Goal: Find specific page/section: Find specific page/section

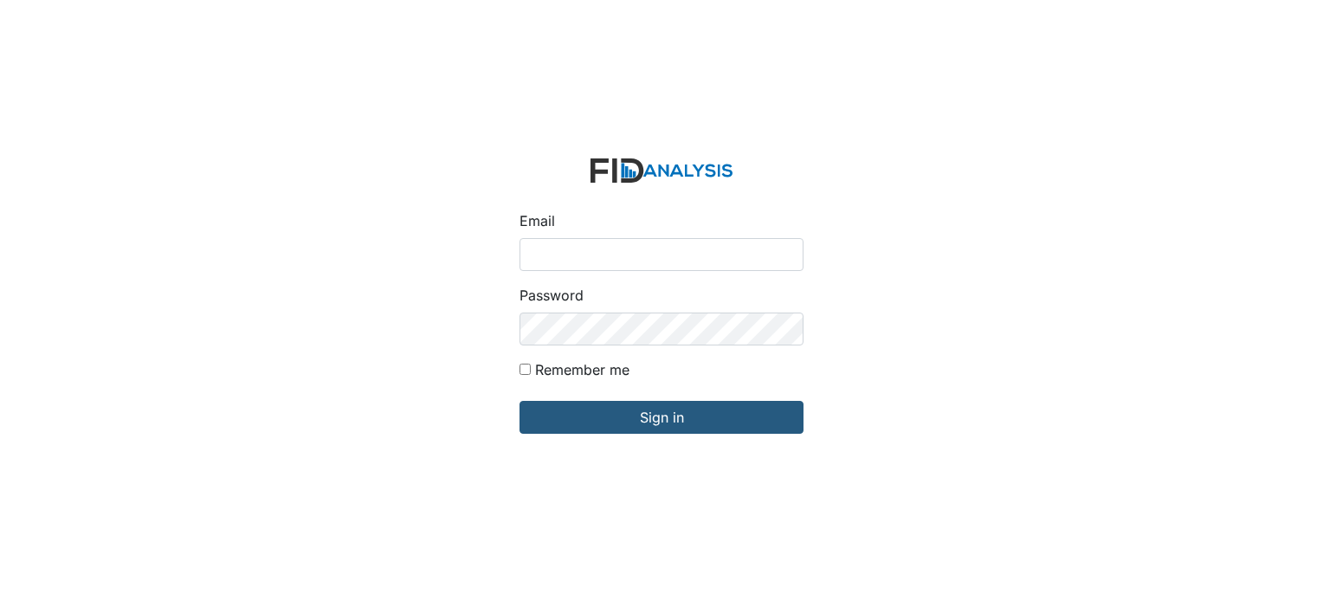
type input "[EMAIL_ADDRESS][DOMAIN_NAME]"
click at [522, 371] on input "Remember me" at bounding box center [525, 369] width 11 height 11
checkbox input "true"
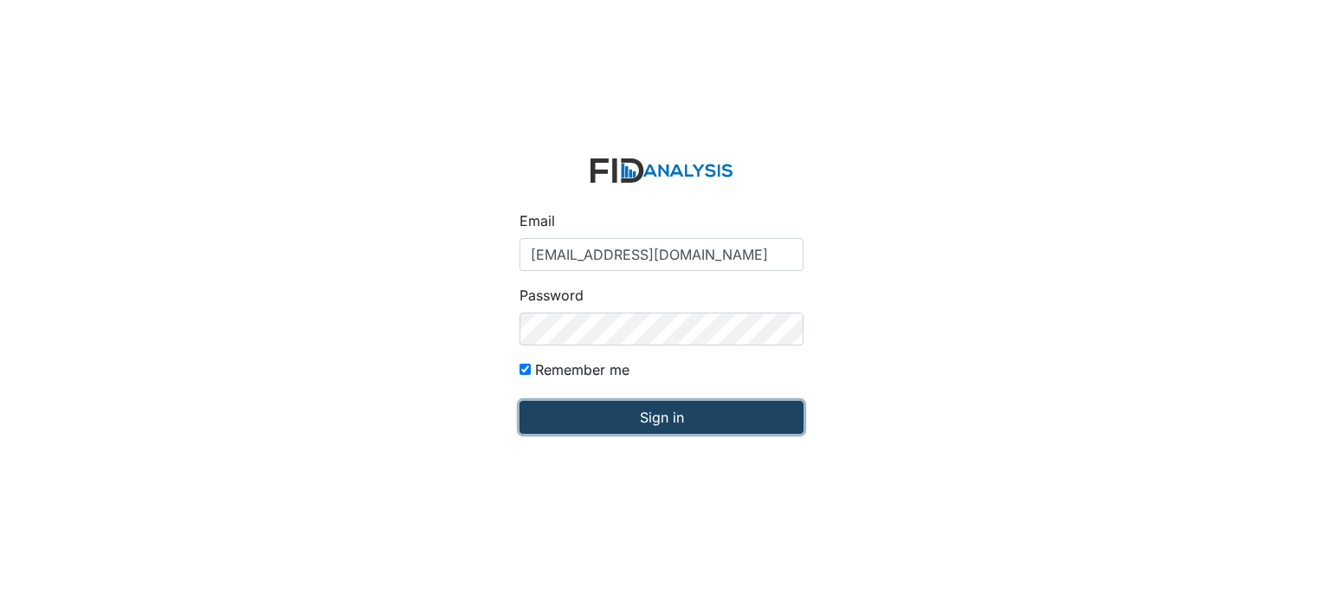
click at [580, 405] on input "Sign in" at bounding box center [662, 417] width 284 height 33
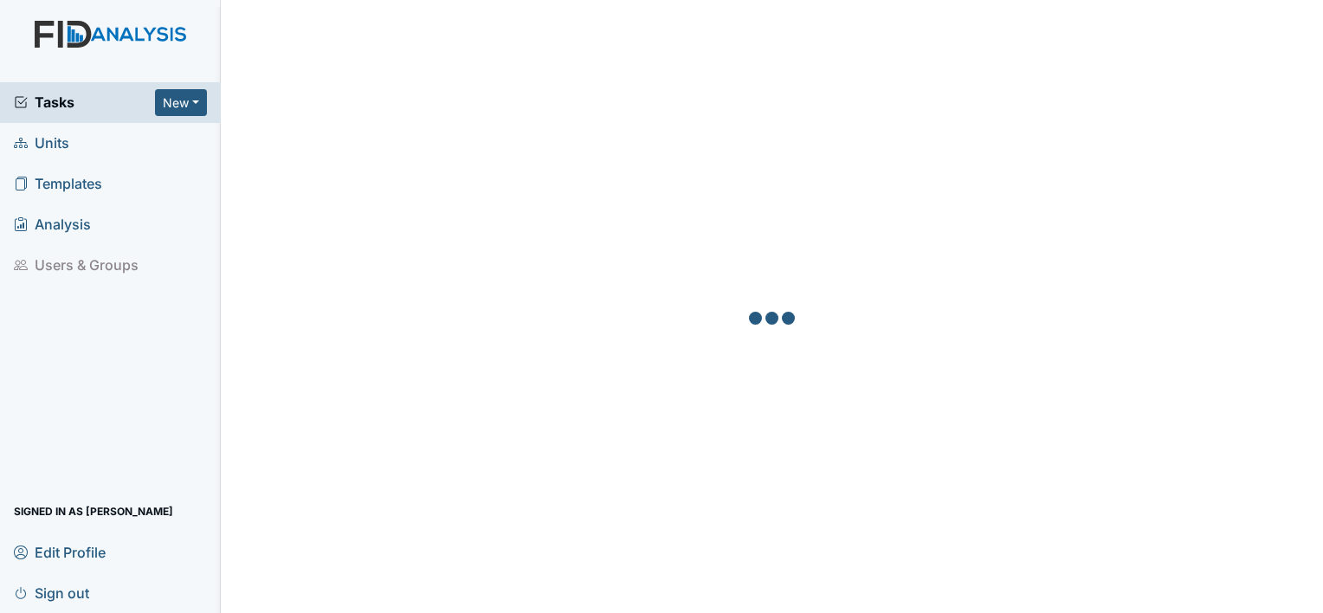
click at [49, 139] on span "Units" at bounding box center [41, 143] width 55 height 27
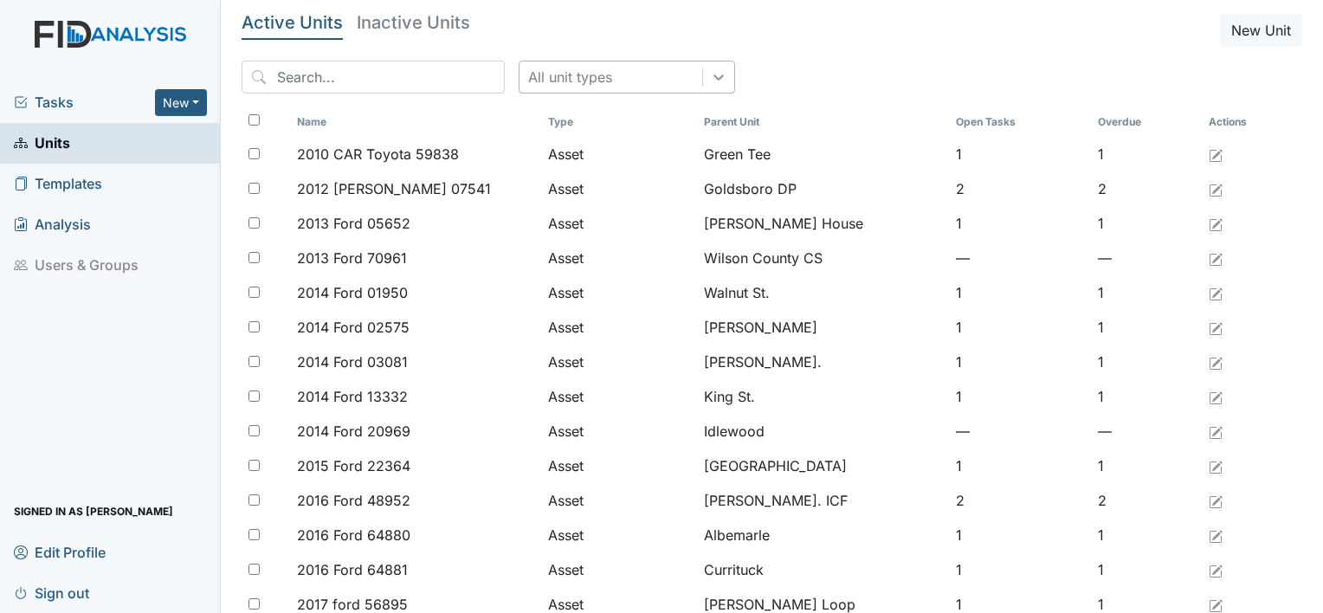
click at [703, 87] on div at bounding box center [718, 76] width 31 height 31
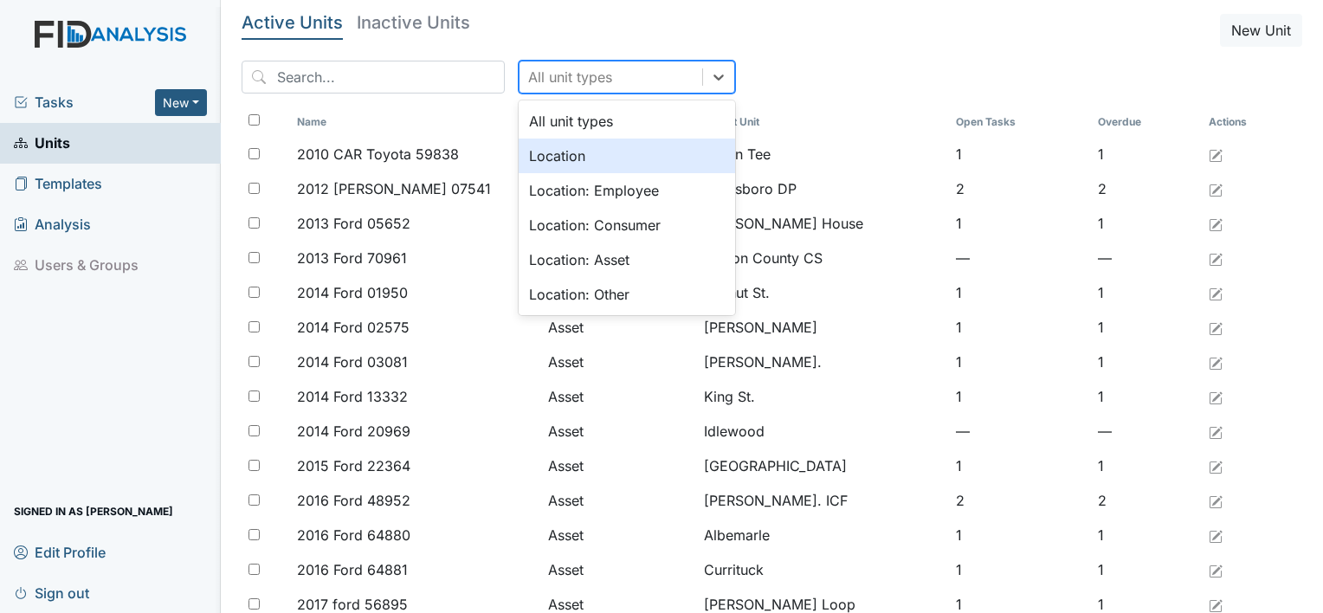
click at [606, 149] on div "Location" at bounding box center [627, 156] width 216 height 35
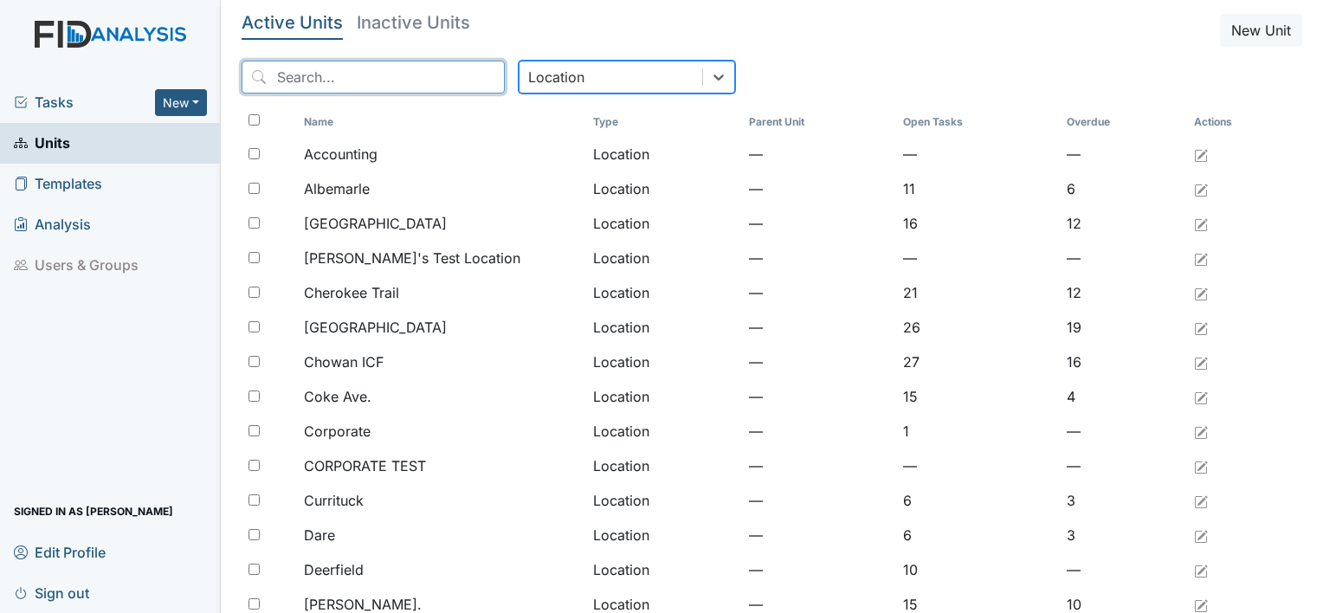
click at [426, 89] on input "search" at bounding box center [373, 77] width 263 height 33
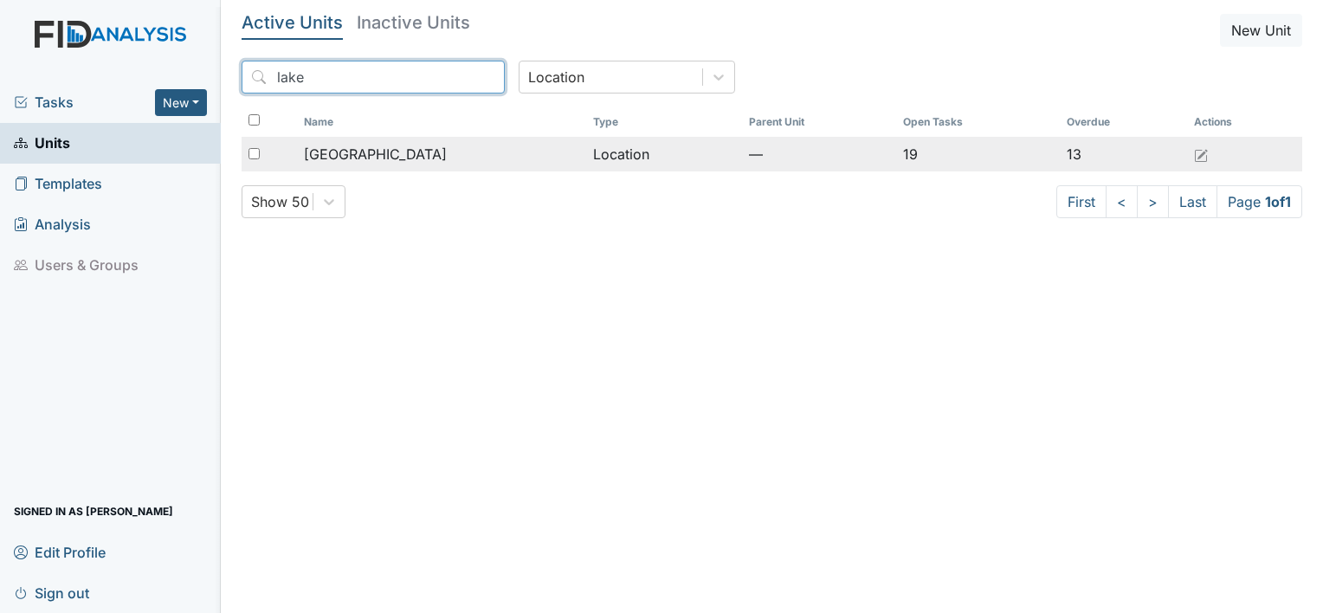
type input "lake"
click at [407, 157] on div "[GEOGRAPHIC_DATA]" at bounding box center [441, 154] width 275 height 21
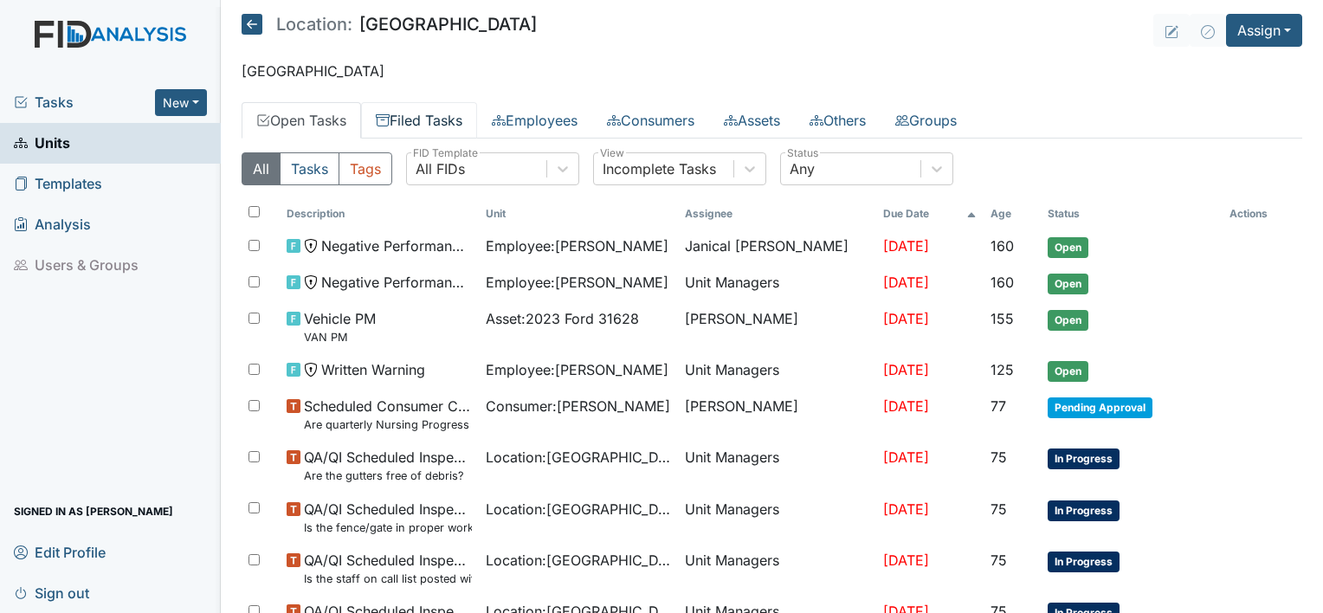
click at [406, 130] on link "Filed Tasks" at bounding box center [419, 120] width 116 height 36
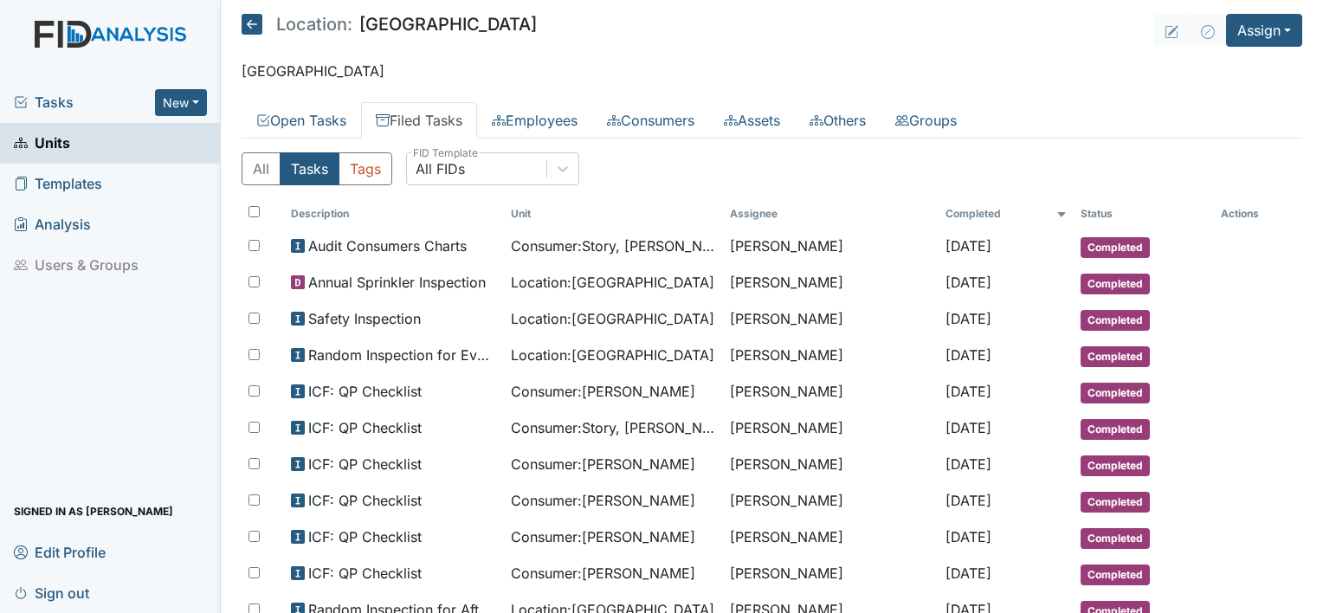
click at [255, 21] on icon at bounding box center [252, 24] width 21 height 21
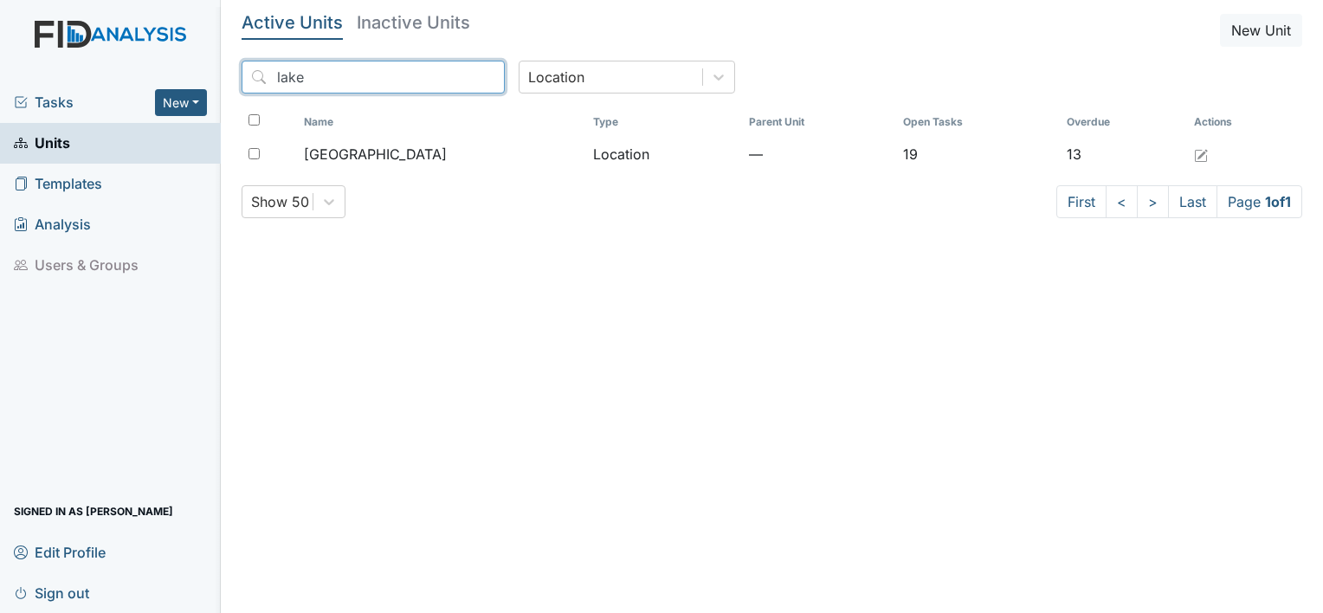
drag, startPoint x: 312, startPoint y: 74, endPoint x: 257, endPoint y: 70, distance: 54.7
click at [257, 70] on input "lake" at bounding box center [373, 77] width 263 height 33
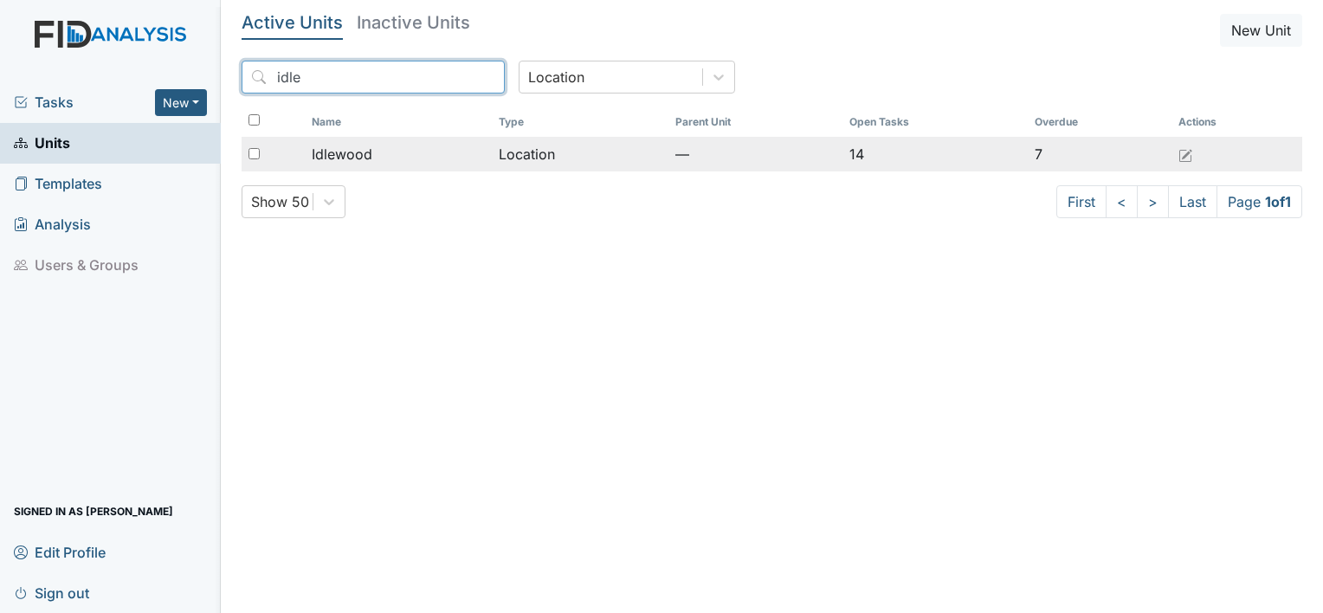
type input "idle"
click at [578, 155] on td "Location" at bounding box center [580, 154] width 177 height 35
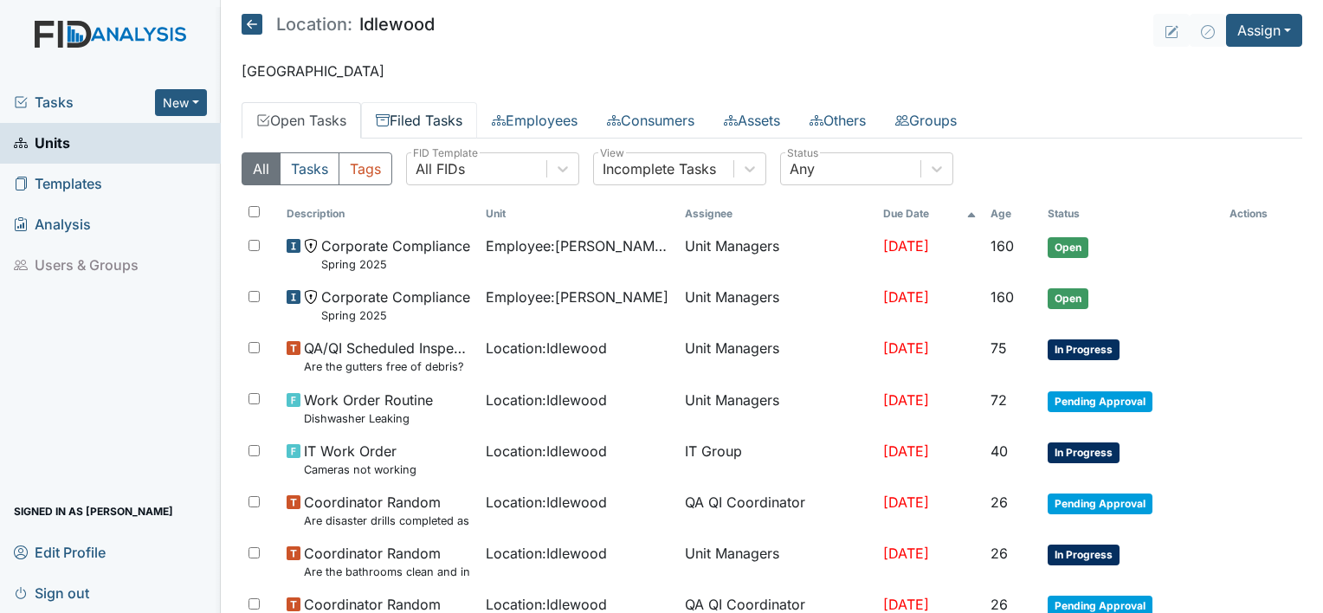
click at [459, 117] on link "Filed Tasks" at bounding box center [419, 120] width 116 height 36
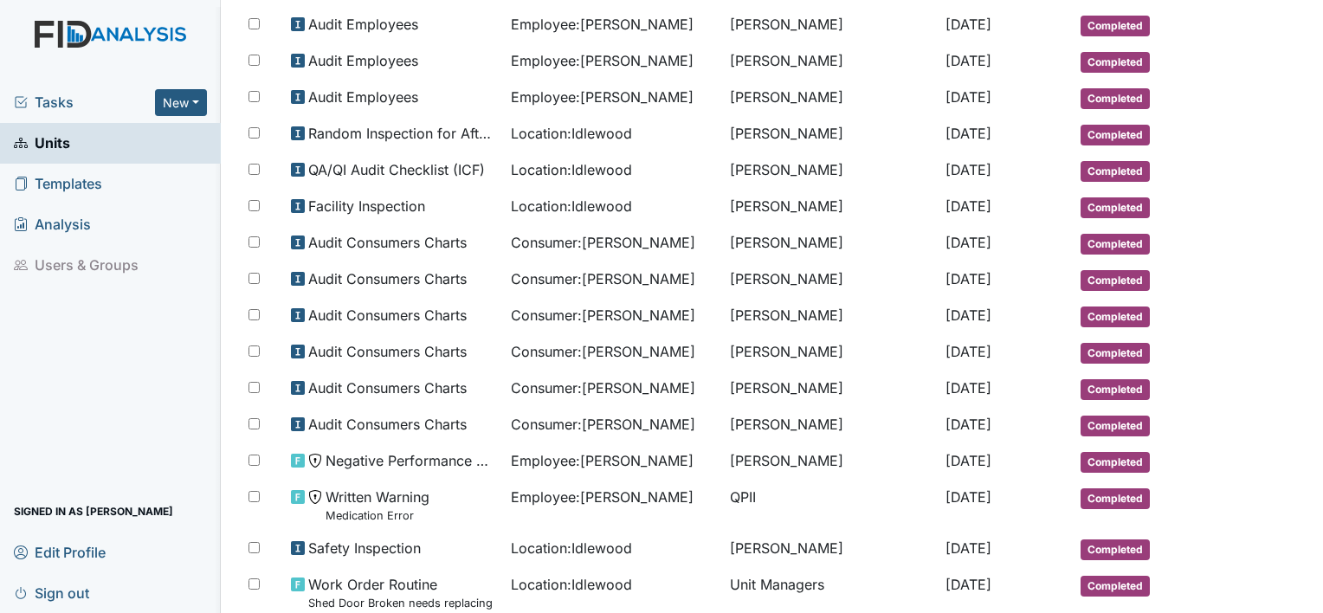
scroll to position [682, 0]
